Goal: Transaction & Acquisition: Purchase product/service

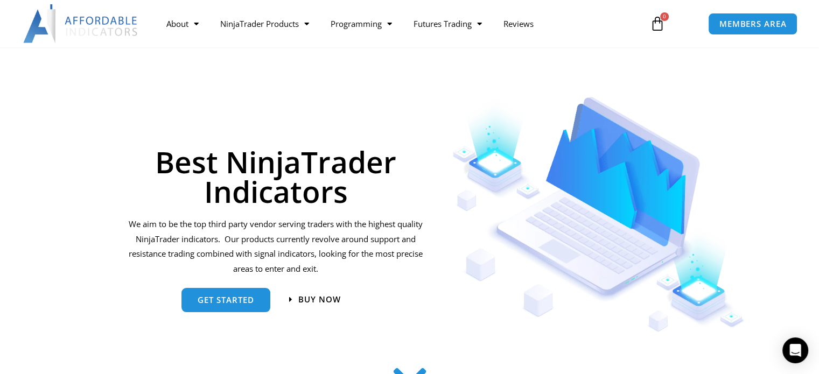
scroll to position [54, 0]
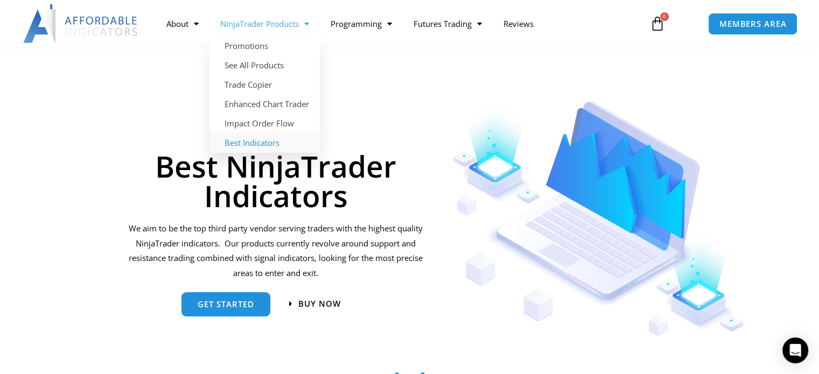
click at [250, 141] on link "Best Indicators" at bounding box center [264, 142] width 110 height 19
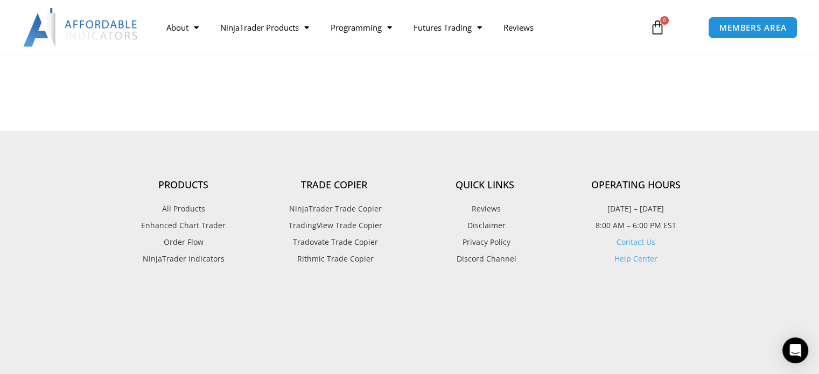
scroll to position [2639, 0]
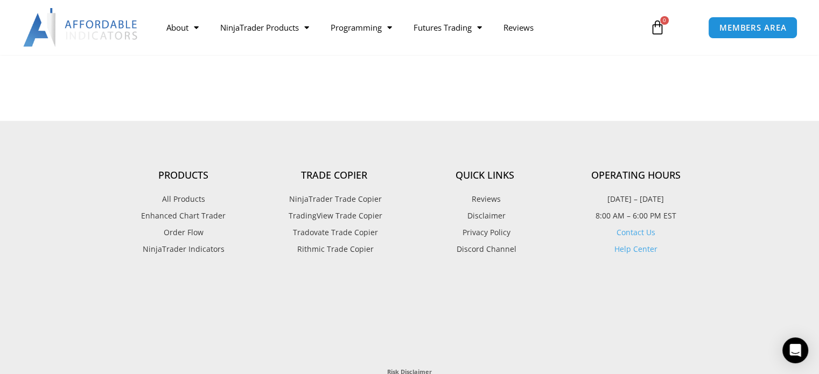
click at [177, 242] on span "NinjaTrader Indicators" at bounding box center [184, 249] width 82 height 14
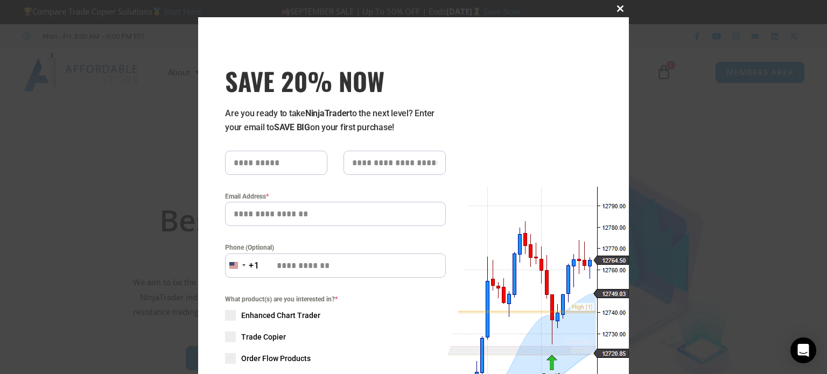
click at [616, 6] on span "SAVE 20% NOW popup" at bounding box center [620, 8] width 17 height 6
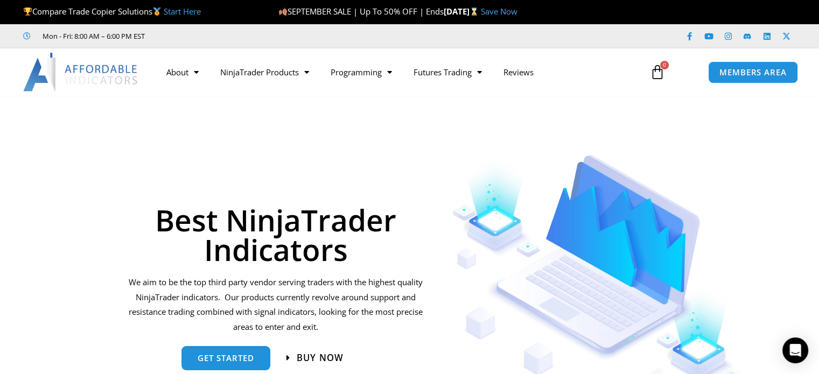
click at [316, 358] on span "Buy now" at bounding box center [320, 357] width 47 height 9
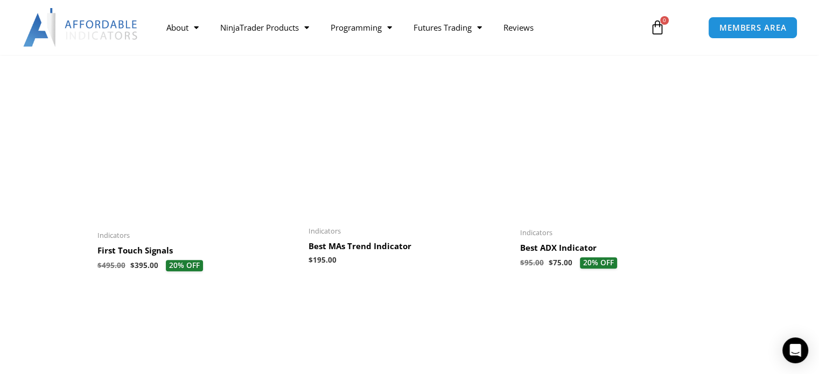
scroll to position [700, 0]
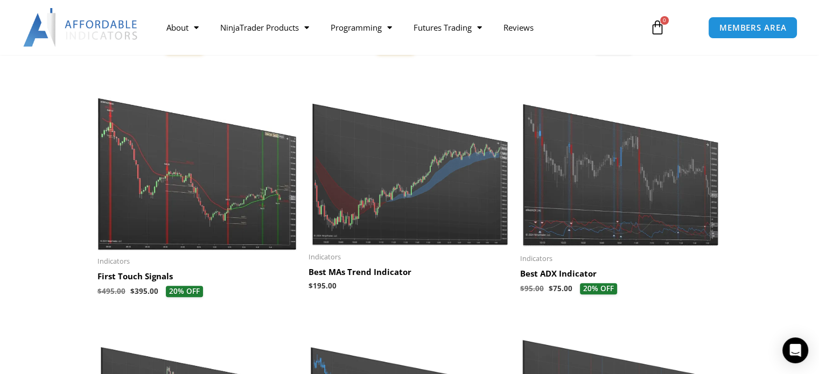
click at [369, 217] on img at bounding box center [409, 162] width 201 height 168
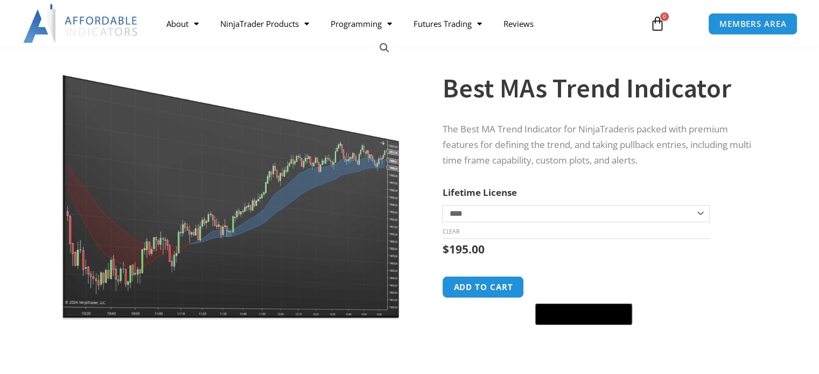
scroll to position [108, 0]
